Goal: Task Accomplishment & Management: Use online tool/utility

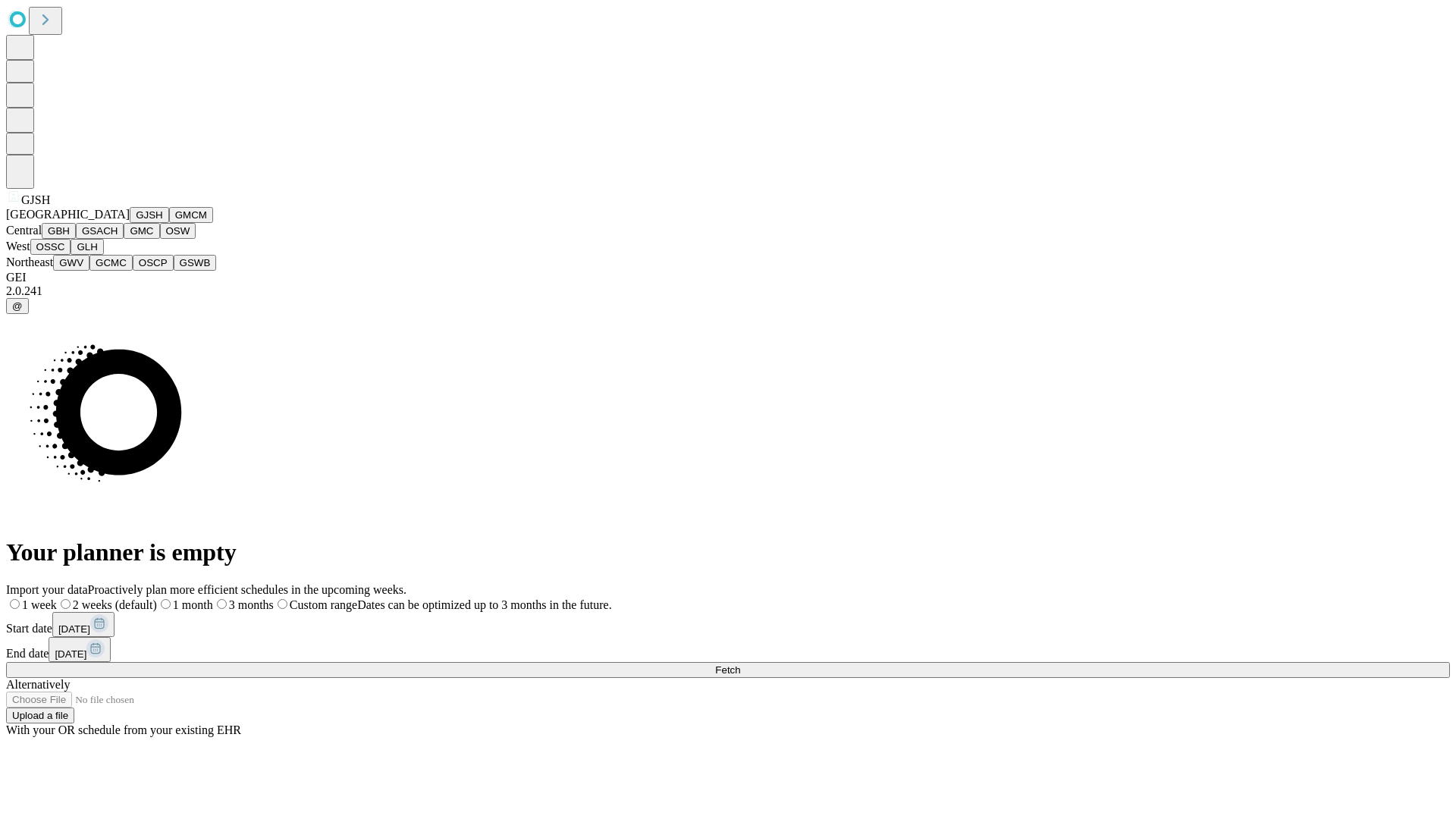
click at [130, 223] on button "GJSH" at bounding box center [149, 214] width 40 height 16
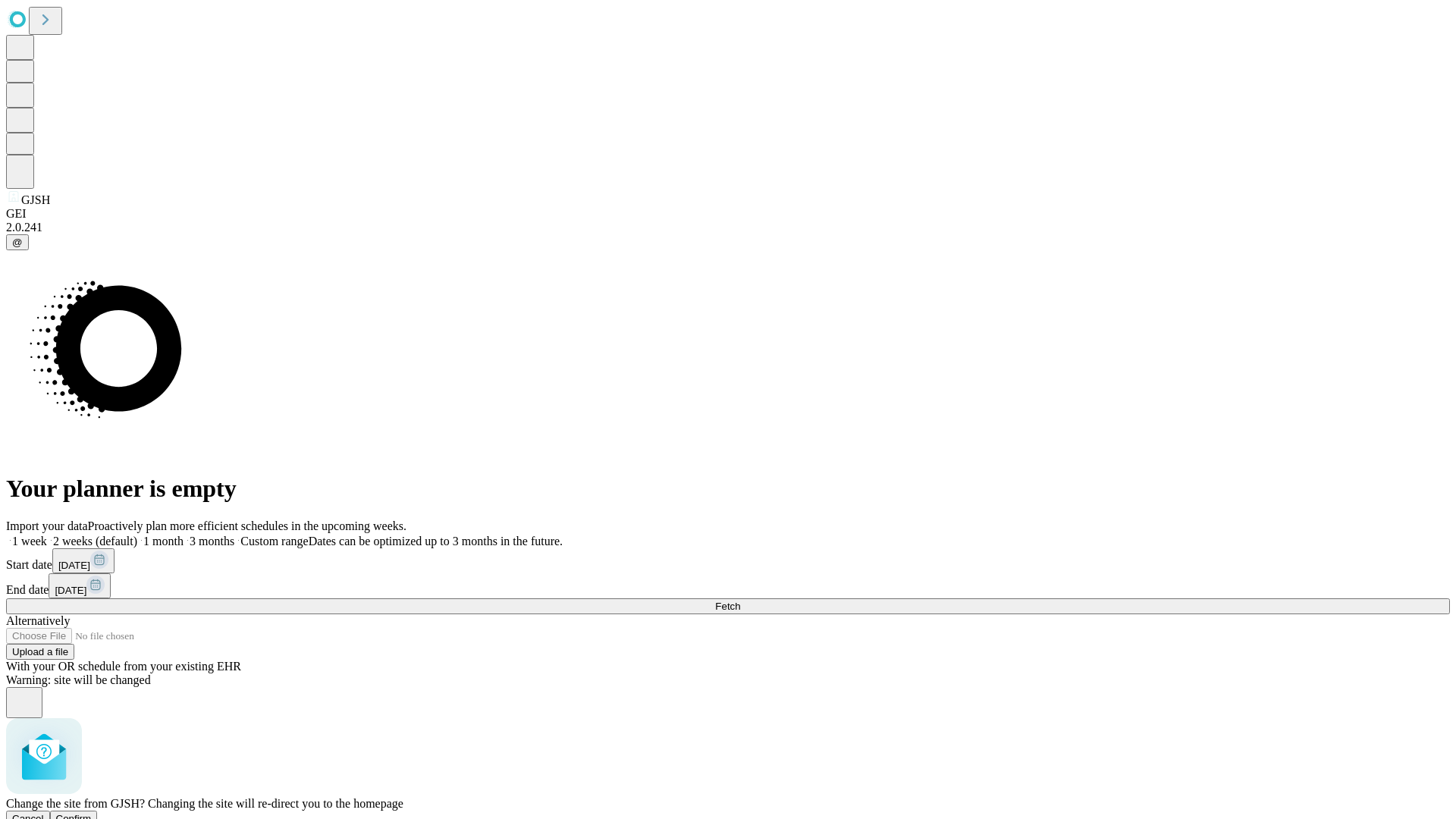
click at [92, 812] on span "Confirm" at bounding box center [73, 818] width 35 height 12
click at [183, 534] on label "1 month" at bounding box center [160, 541] width 46 height 13
click at [740, 600] on span "Fetch" at bounding box center [728, 606] width 25 height 12
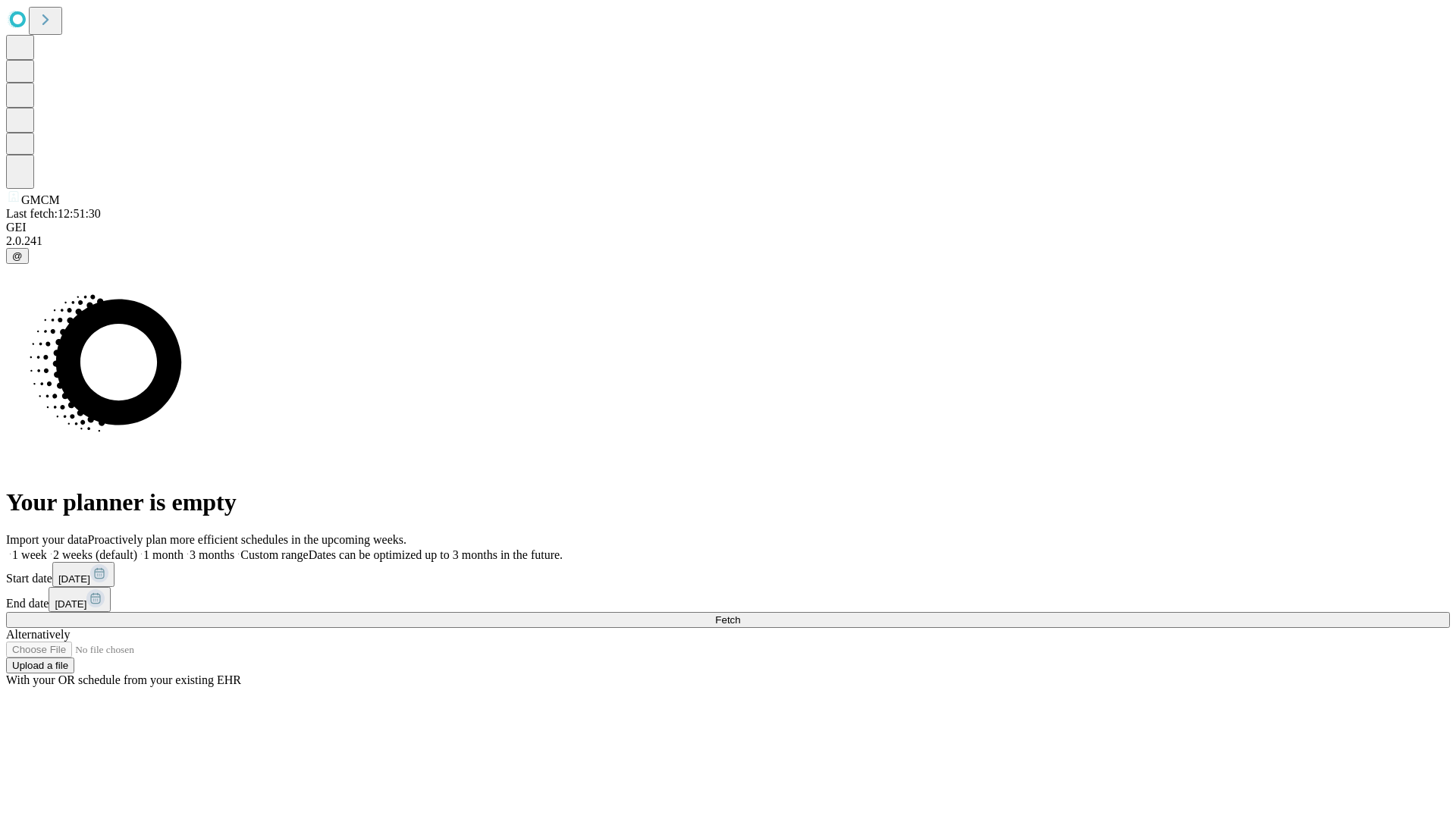
click at [183, 548] on label "1 month" at bounding box center [160, 555] width 46 height 13
click at [740, 614] on span "Fetch" at bounding box center [728, 619] width 25 height 12
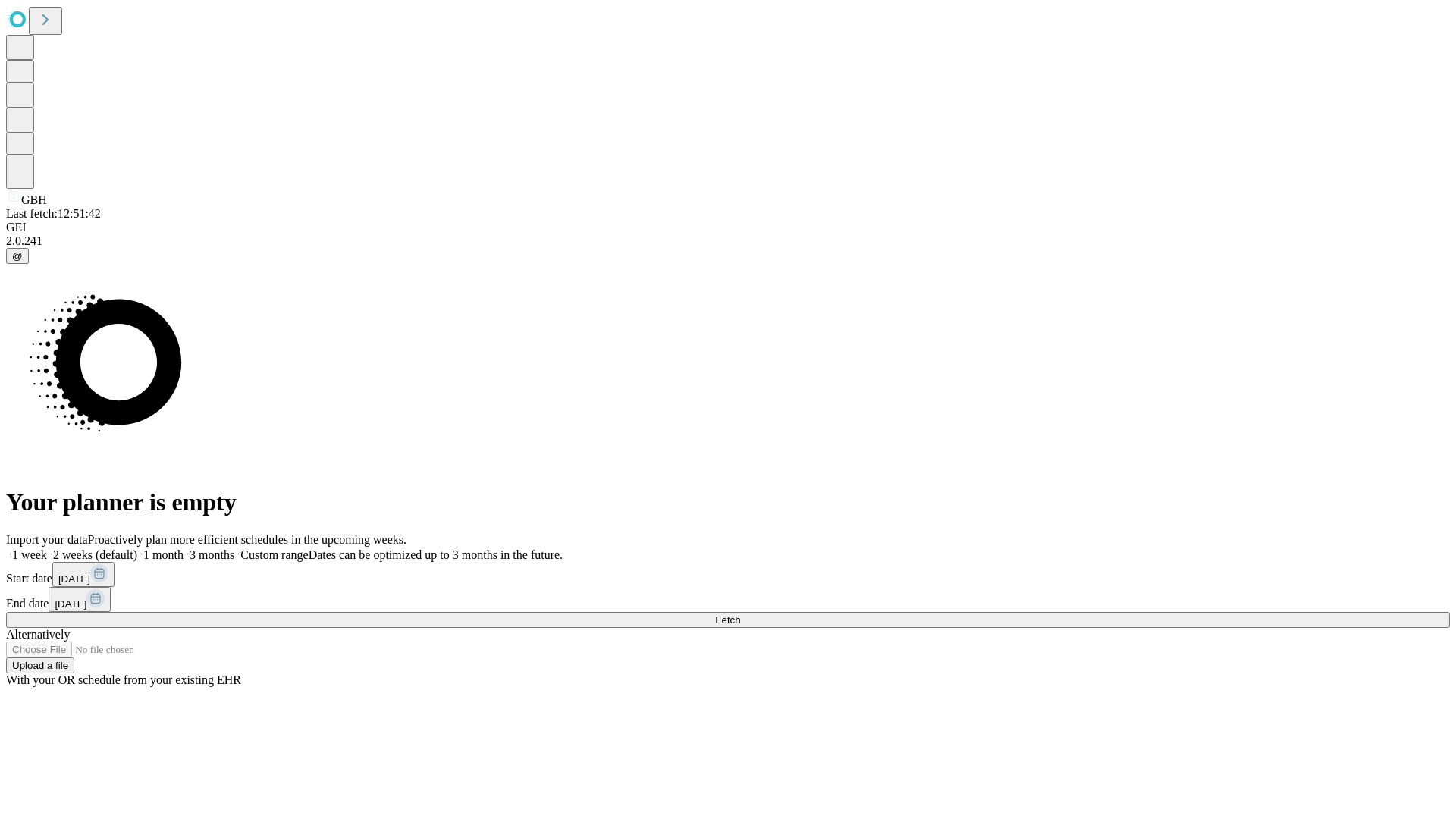
click at [183, 548] on label "1 month" at bounding box center [160, 555] width 46 height 13
click at [740, 614] on span "Fetch" at bounding box center [728, 619] width 25 height 12
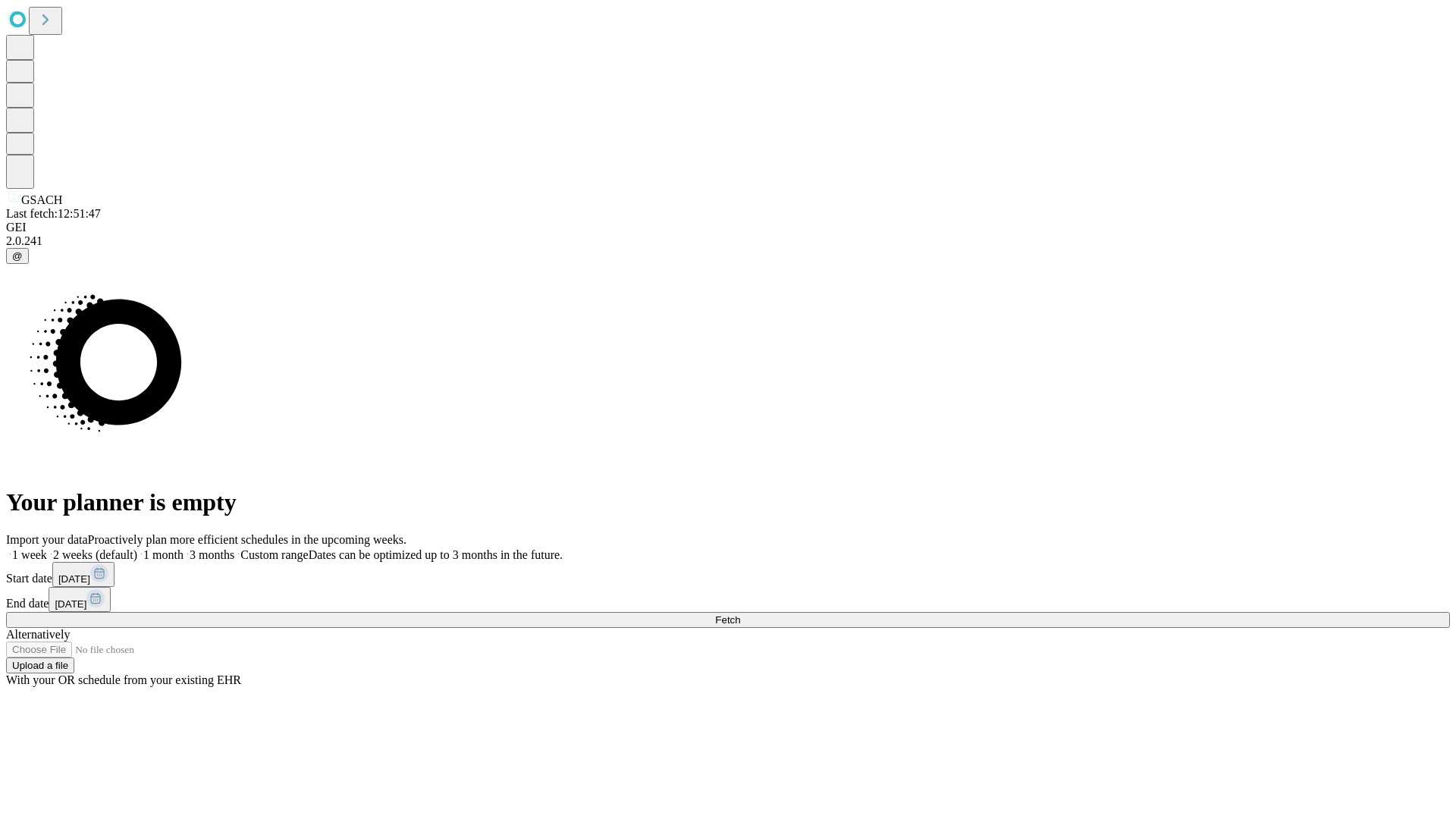
click at [183, 548] on label "1 month" at bounding box center [160, 555] width 46 height 13
click at [740, 614] on span "Fetch" at bounding box center [728, 619] width 25 height 12
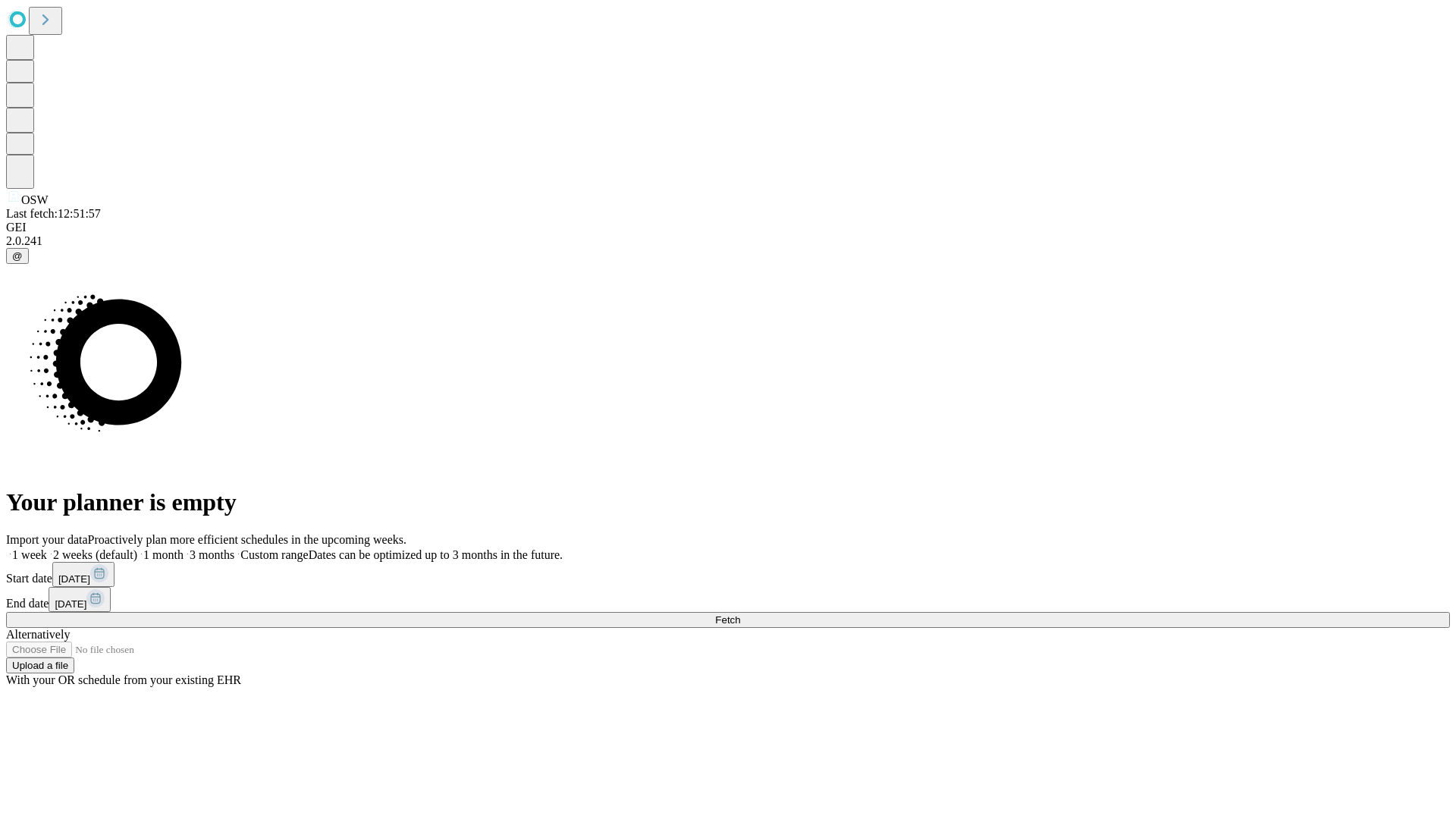
click at [740, 614] on span "Fetch" at bounding box center [728, 619] width 25 height 12
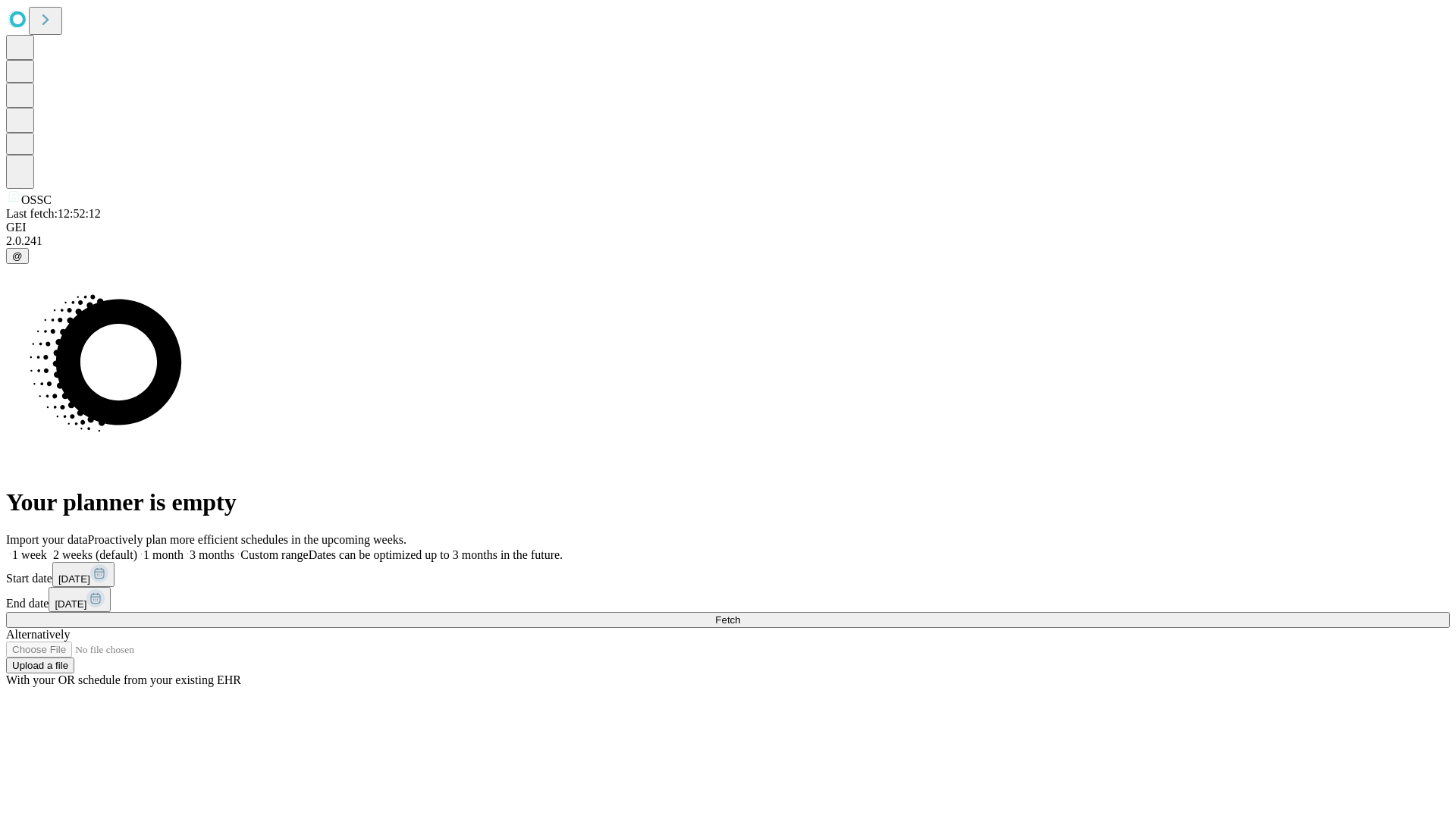
click at [183, 548] on label "1 month" at bounding box center [160, 555] width 46 height 13
click at [740, 614] on span "Fetch" at bounding box center [728, 619] width 25 height 12
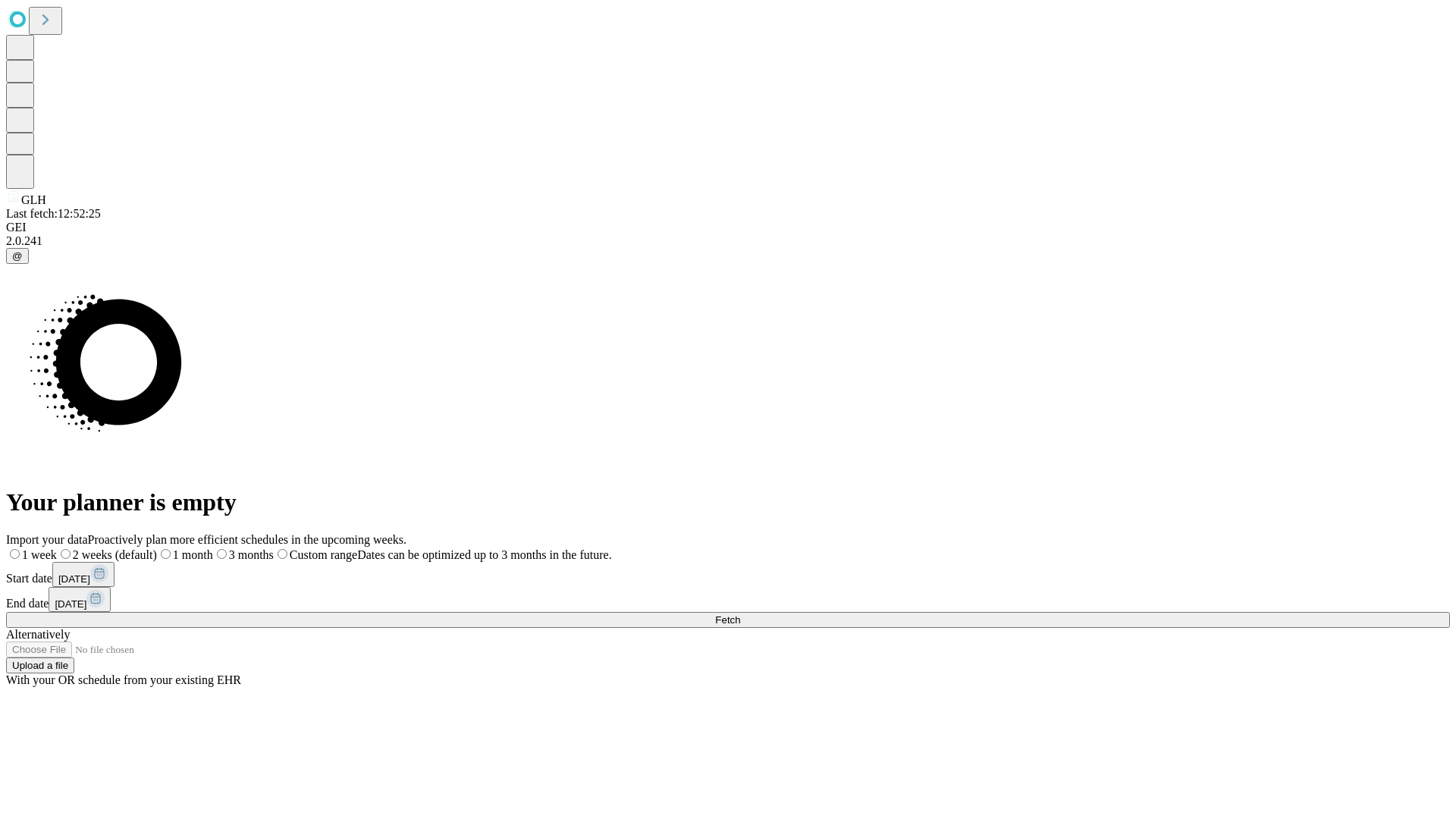
click at [213, 548] on label "1 month" at bounding box center [185, 555] width 56 height 13
click at [740, 614] on span "Fetch" at bounding box center [728, 619] width 25 height 12
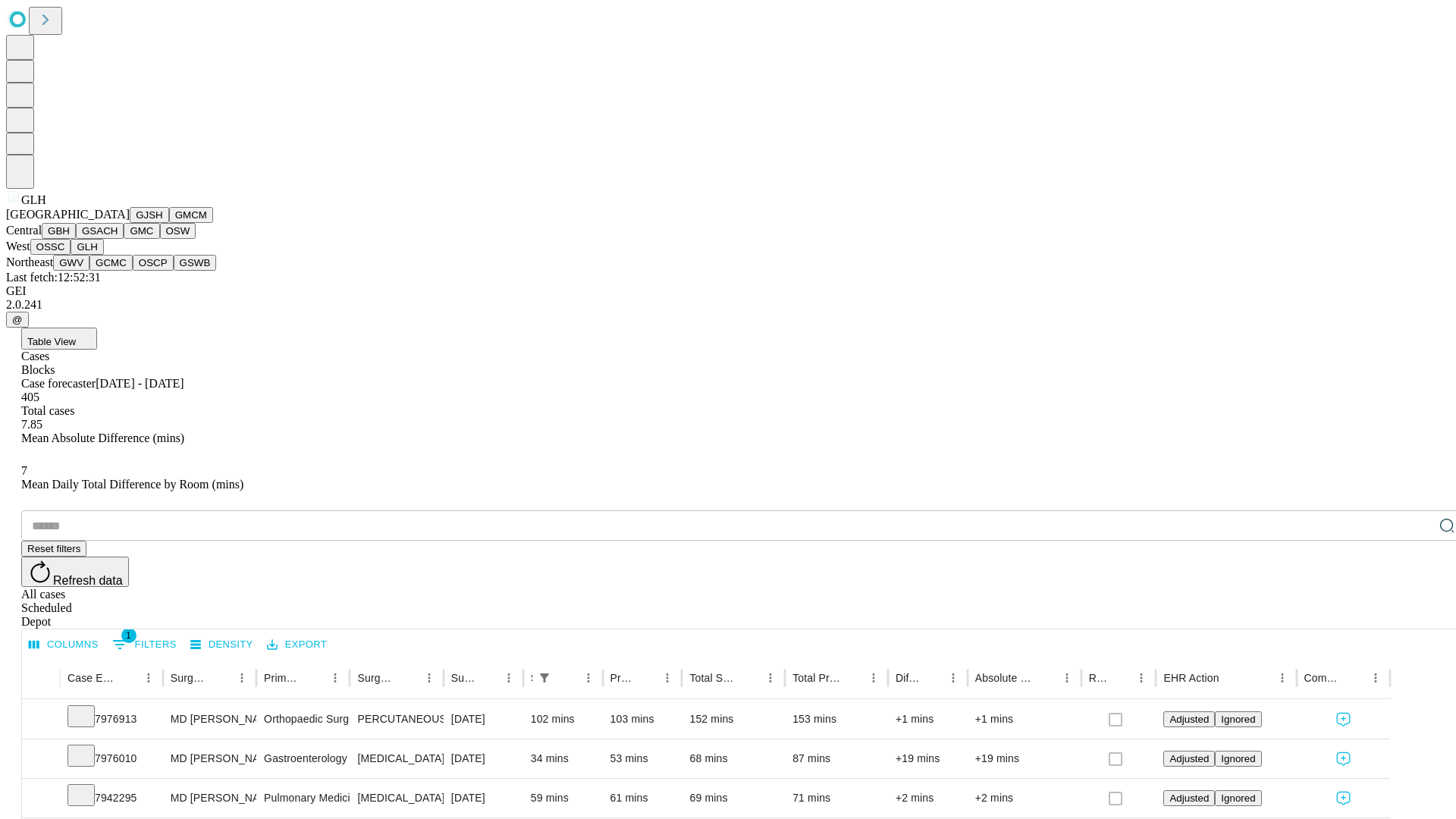
click at [89, 271] on button "GWV" at bounding box center [71, 262] width 36 height 16
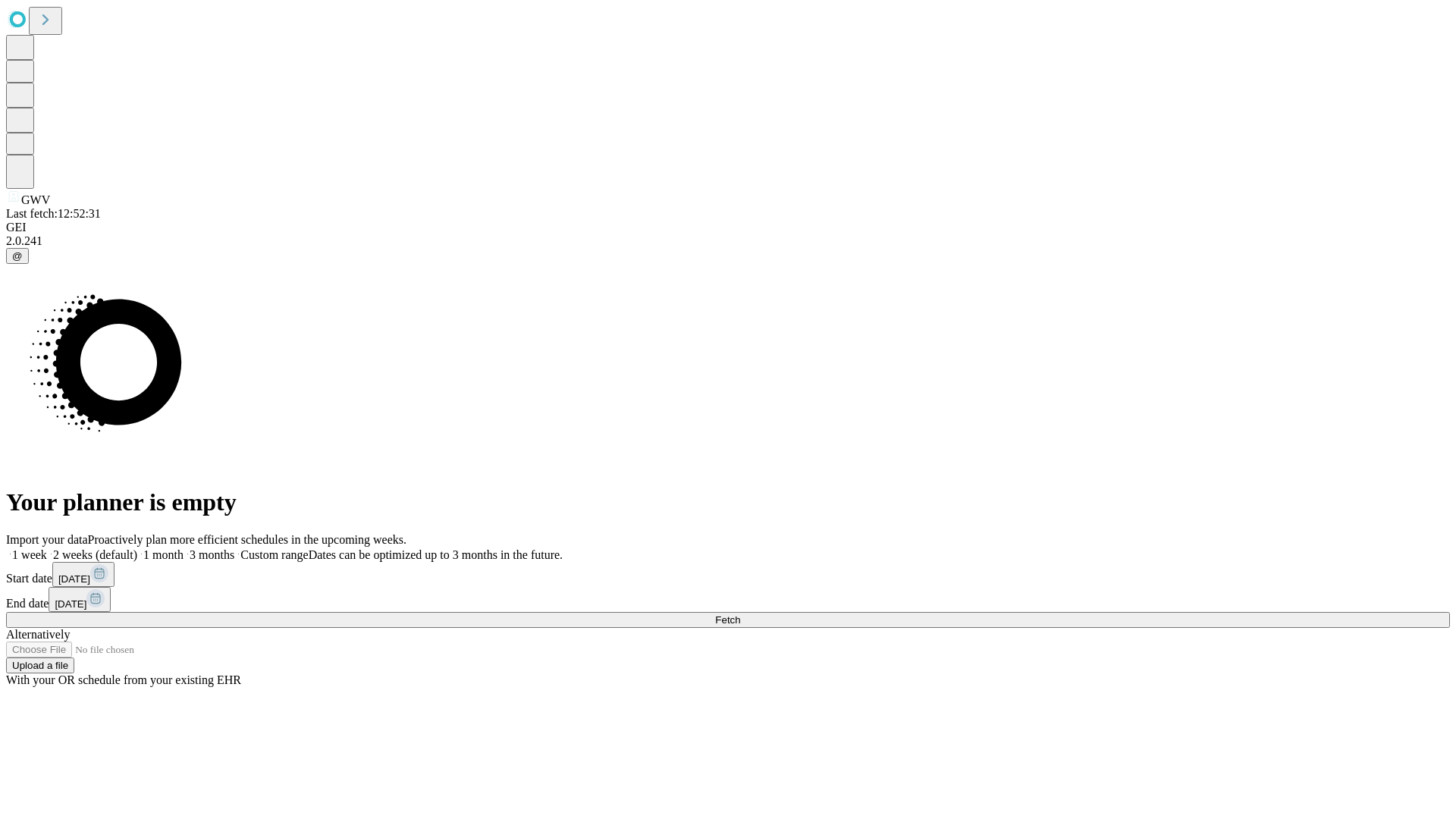
click at [183, 548] on label "1 month" at bounding box center [160, 555] width 46 height 13
click at [740, 614] on span "Fetch" at bounding box center [728, 619] width 25 height 12
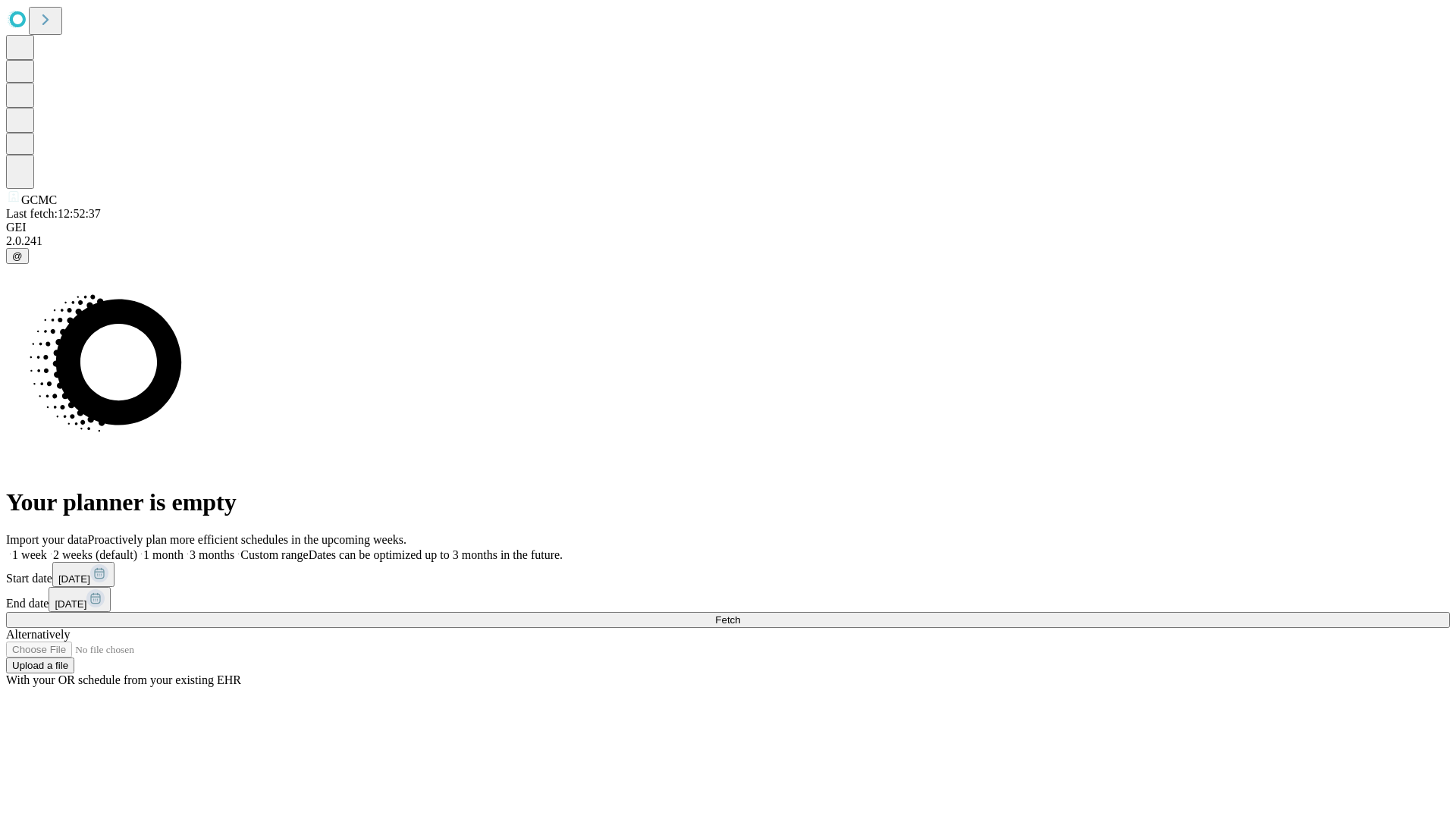
click at [183, 548] on label "1 month" at bounding box center [160, 555] width 46 height 13
click at [740, 614] on span "Fetch" at bounding box center [728, 619] width 25 height 12
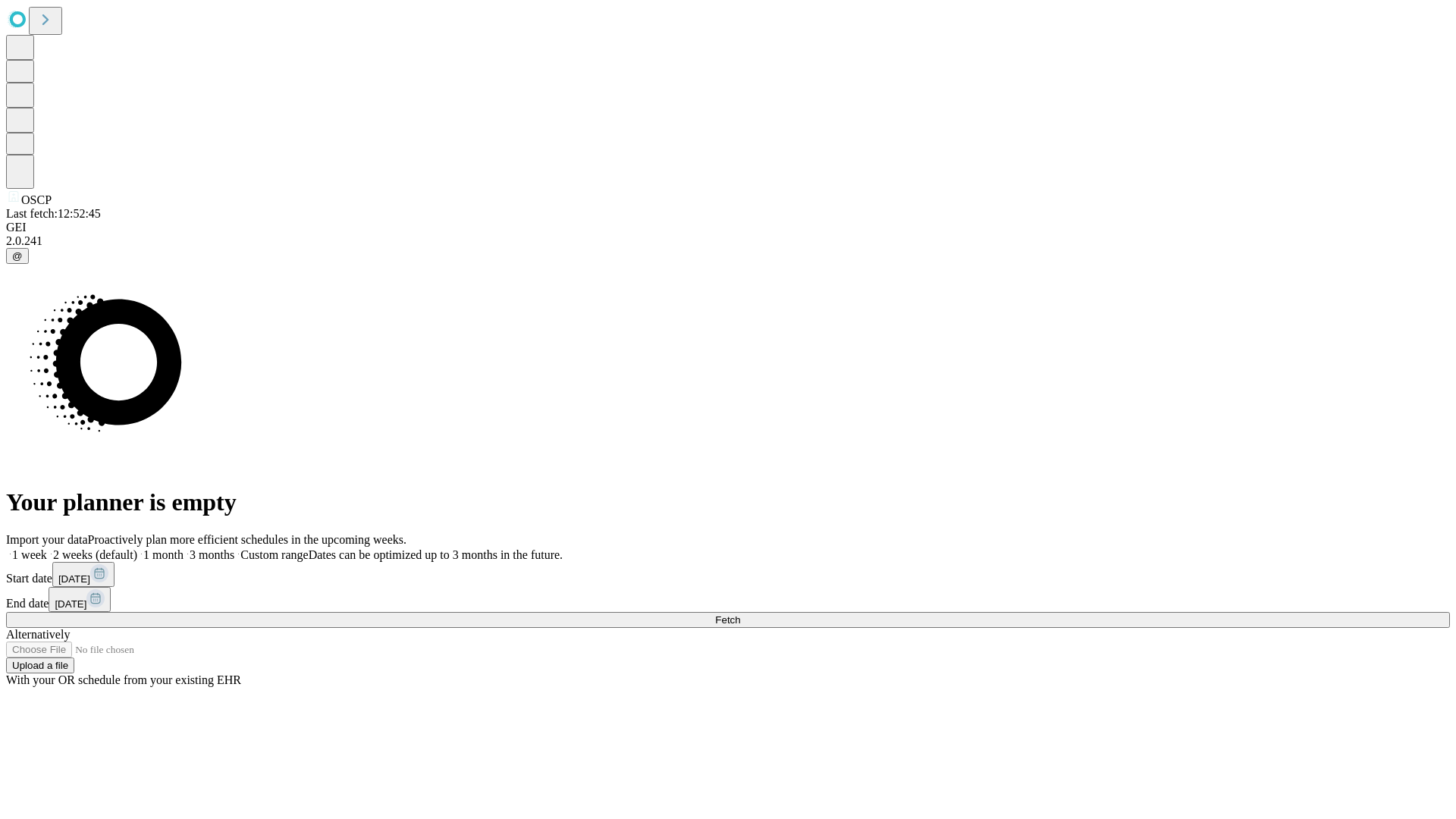
click at [183, 548] on label "1 month" at bounding box center [160, 555] width 46 height 13
click at [740, 614] on span "Fetch" at bounding box center [728, 619] width 25 height 12
